Goal: Task Accomplishment & Management: Use online tool/utility

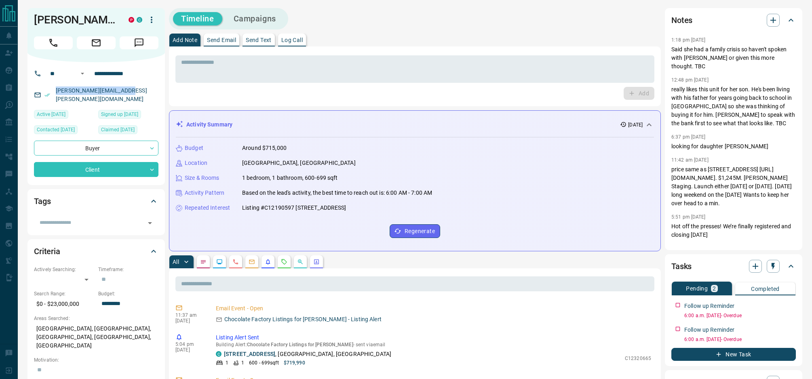
drag, startPoint x: 128, startPoint y: 90, endPoint x: 38, endPoint y: 89, distance: 89.3
click at [36, 89] on div "[PERSON_NAME][EMAIL_ADDRESS][PERSON_NAME][DOMAIN_NAME]" at bounding box center [96, 95] width 124 height 22
copy link "[PERSON_NAME][EMAIL_ADDRESS][PERSON_NAME][DOMAIN_NAME]"
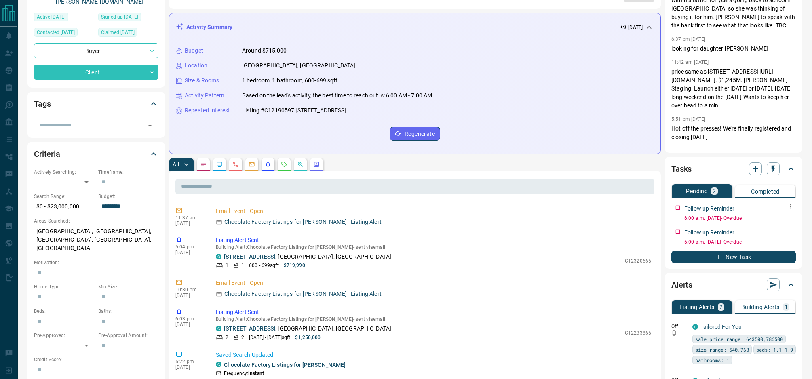
scroll to position [117, 0]
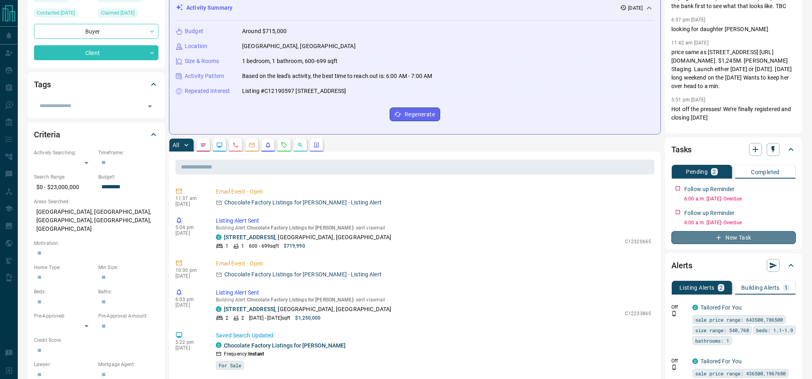
click at [746, 237] on button "New Task" at bounding box center [733, 237] width 124 height 13
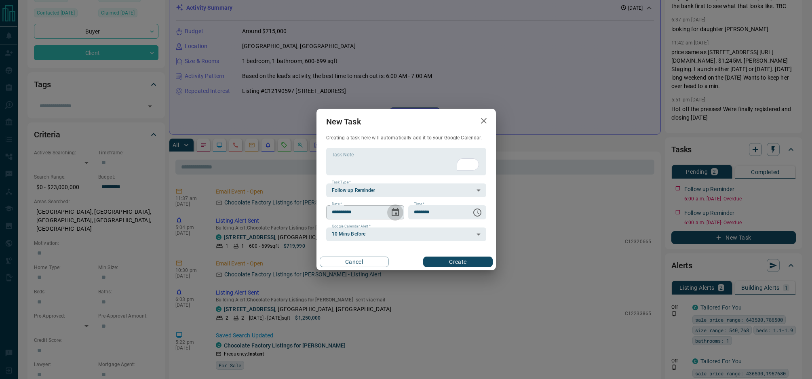
click at [395, 213] on icon "Choose date, selected date is Aug 13, 2025" at bounding box center [395, 213] width 10 height 10
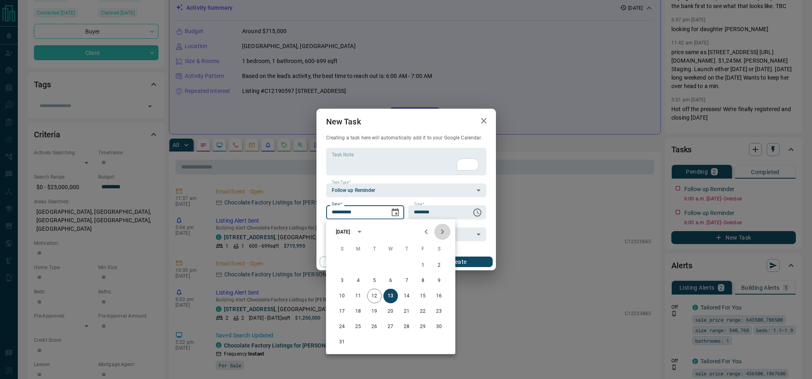
click at [443, 230] on icon "Next month" at bounding box center [443, 232] width 10 height 10
click at [424, 293] on button "14" at bounding box center [423, 296] width 15 height 15
type input "**********"
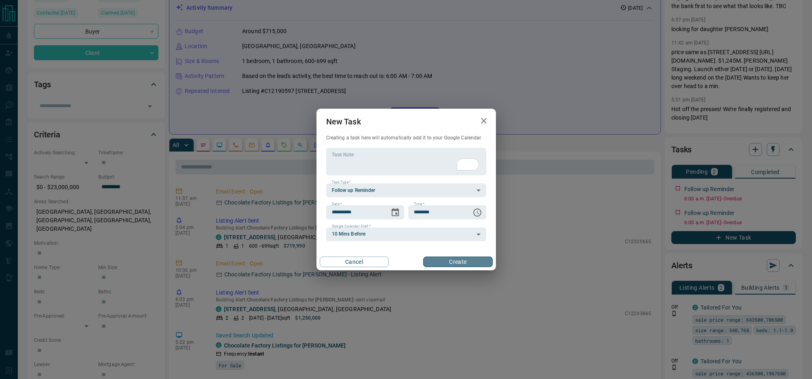
click at [480, 263] on button "Create" at bounding box center [457, 262] width 69 height 11
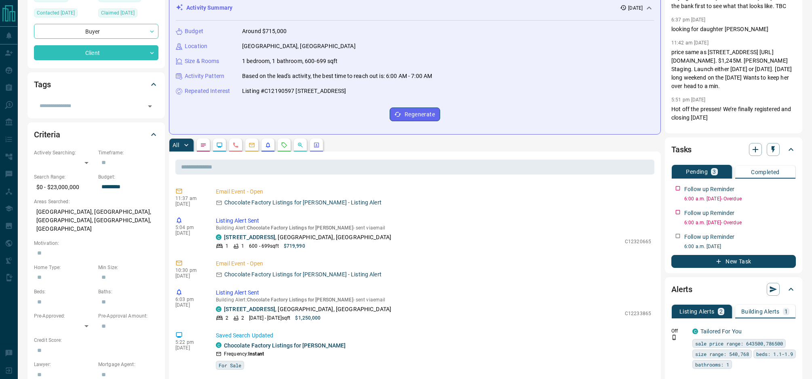
scroll to position [0, 0]
